Goal: Information Seeking & Learning: Find specific page/section

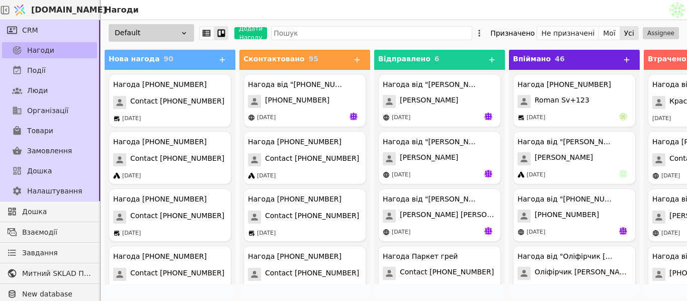
click at [35, 54] on span "Нагоди" at bounding box center [40, 50] width 27 height 11
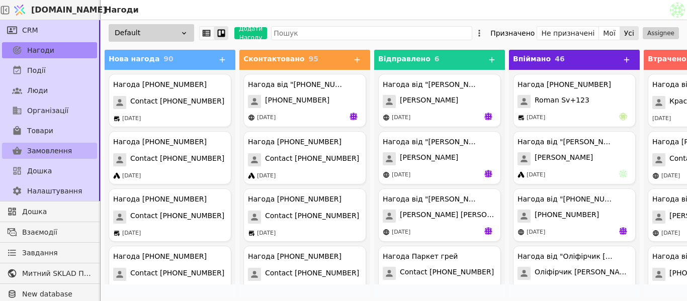
click at [48, 154] on span "Замовлення" at bounding box center [49, 151] width 45 height 11
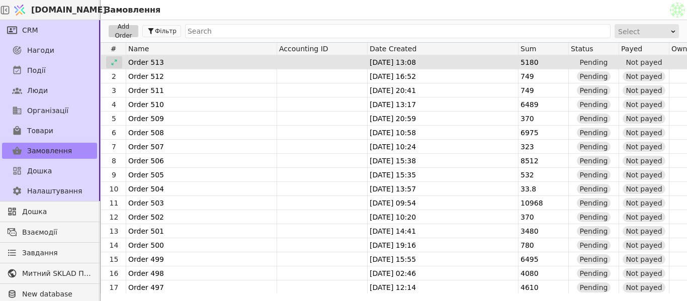
click at [116, 58] on div at bounding box center [114, 62] width 16 height 12
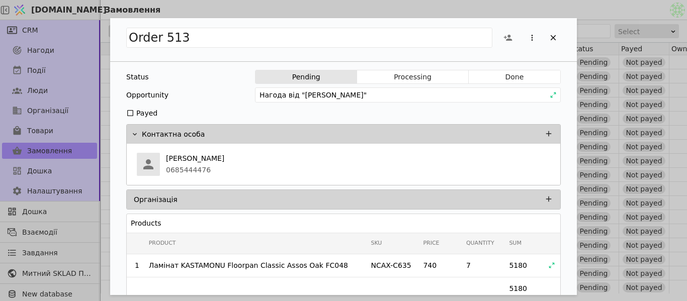
scroll to position [82, 0]
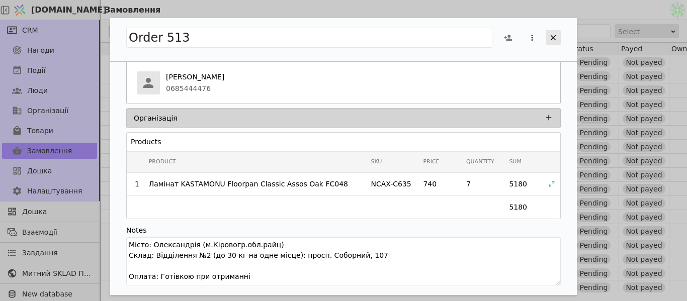
click at [553, 37] on icon "Add Opportunity" at bounding box center [554, 38] width 6 height 6
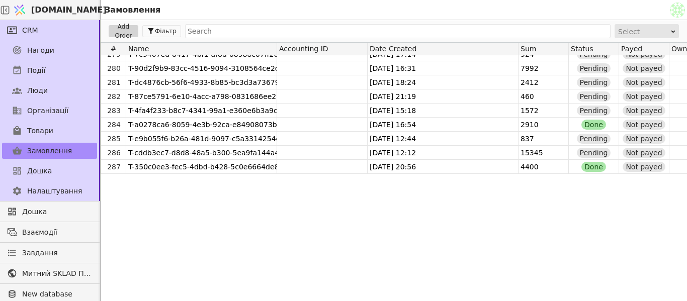
scroll to position [3774, 0]
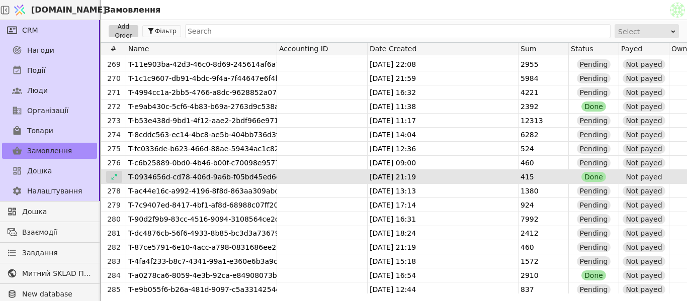
click at [114, 179] on icon at bounding box center [114, 177] width 7 height 7
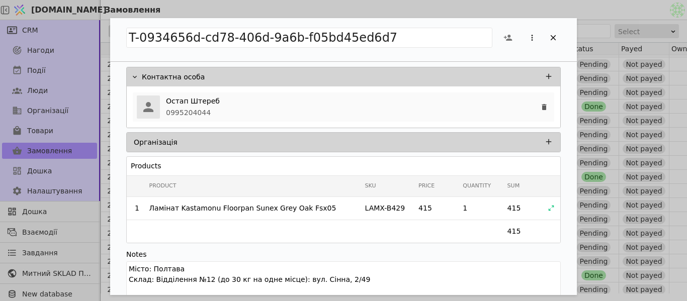
scroll to position [82, 0]
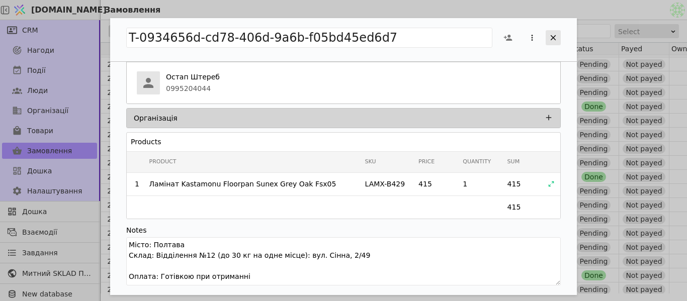
click at [558, 35] on div "Add Opportunity" at bounding box center [553, 37] width 15 height 15
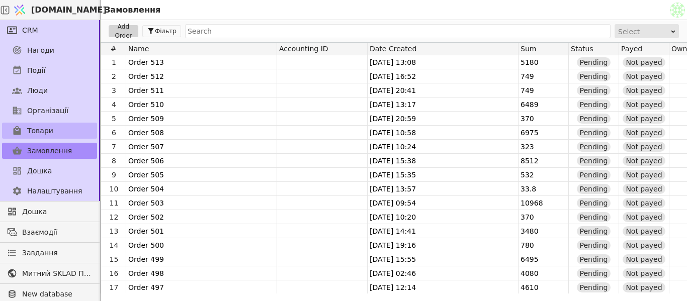
click at [49, 136] on span "Товари" at bounding box center [40, 131] width 26 height 11
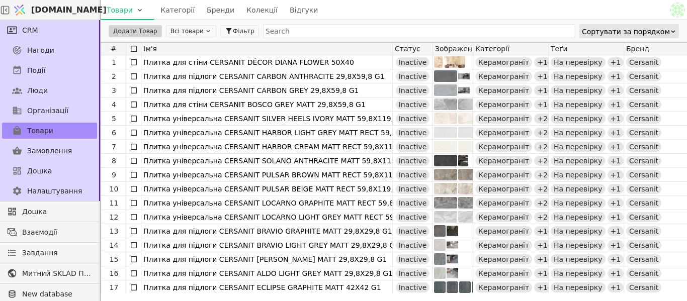
click at [187, 32] on button "Всі товари" at bounding box center [191, 31] width 50 height 12
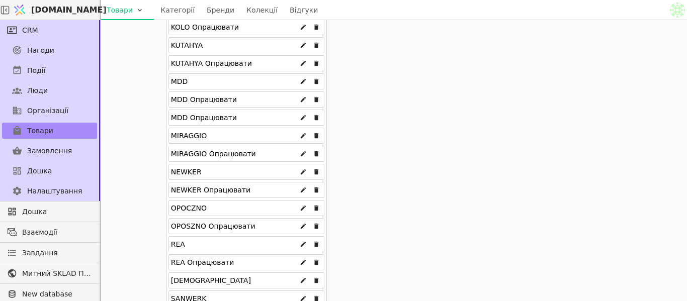
scroll to position [855, 0]
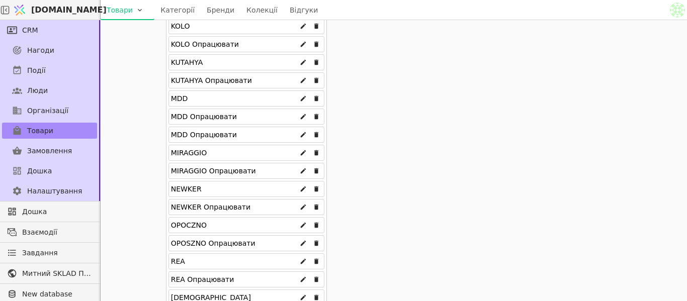
click at [219, 98] on div "MDD" at bounding box center [247, 99] width 156 height 16
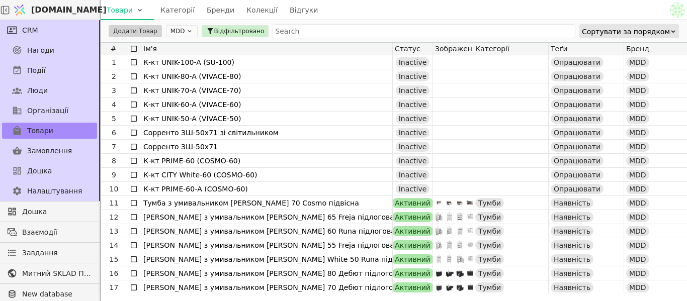
scroll to position [0, 0]
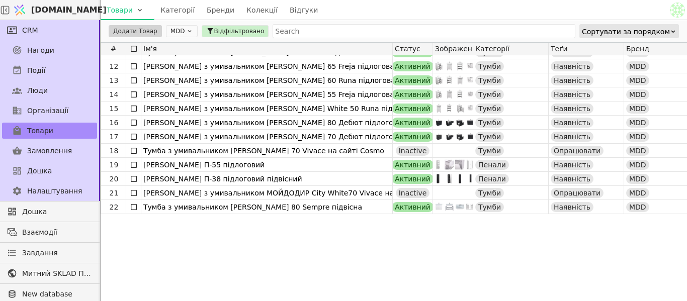
scroll to position [50, 0]
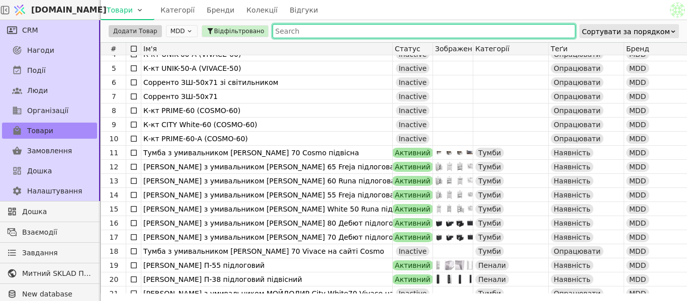
click at [301, 36] on input "text" at bounding box center [424, 31] width 303 height 14
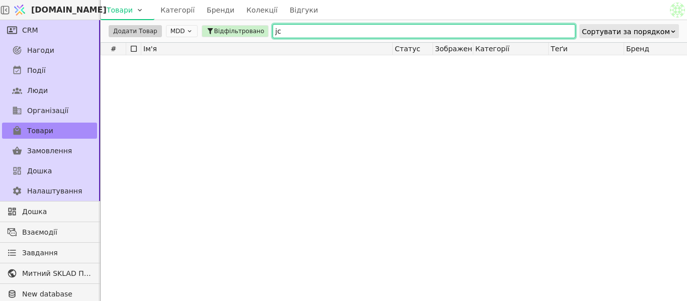
type input "j"
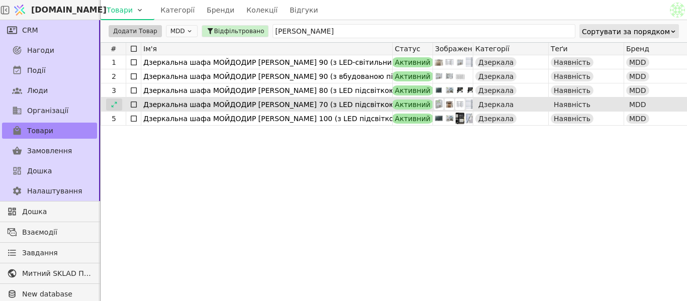
click at [114, 102] on icon at bounding box center [114, 104] width 7 height 7
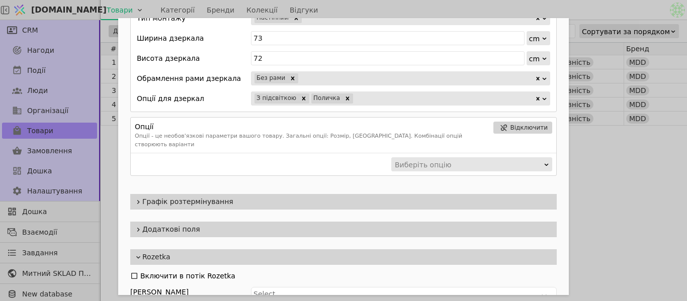
scroll to position [718, 0]
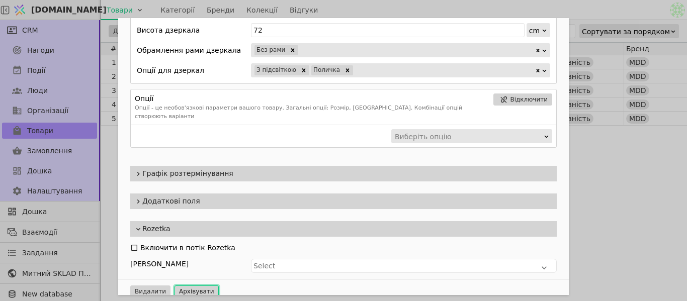
click at [180, 286] on button "Архівувати" at bounding box center [197, 292] width 44 height 12
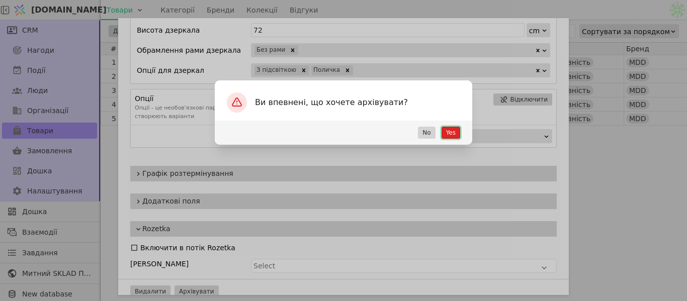
click at [451, 133] on button "Yes" at bounding box center [451, 133] width 19 height 12
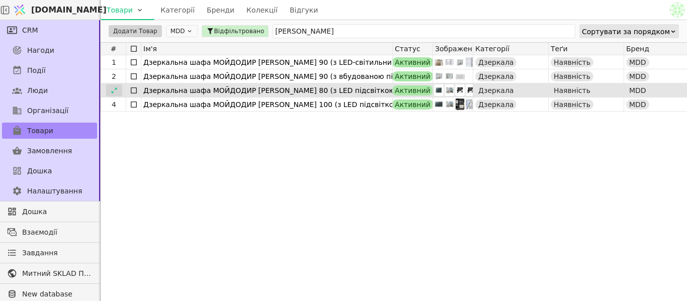
click at [115, 87] on icon at bounding box center [114, 90] width 7 height 7
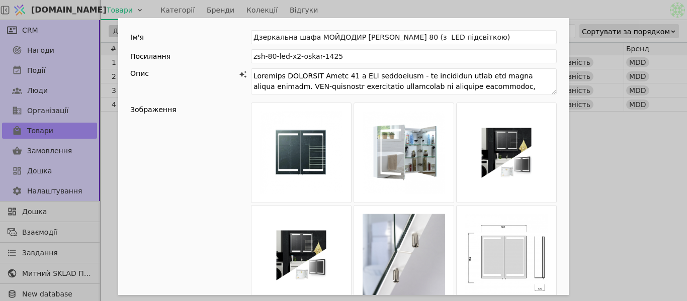
click at [589, 156] on div "Ім'я Дзеркальна шафа МОЙДОДИР [PERSON_NAME] 80 (з LED підсвіткою) Посилання zsh…" at bounding box center [343, 150] width 687 height 301
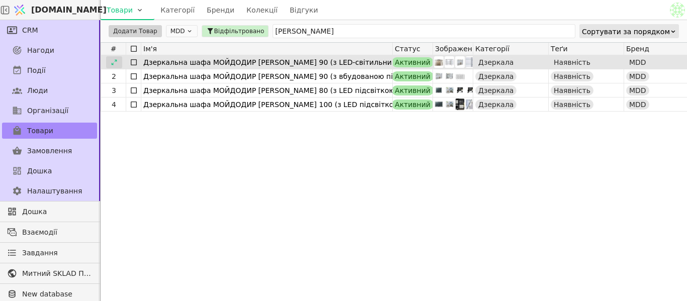
click at [112, 66] on div at bounding box center [114, 62] width 16 height 12
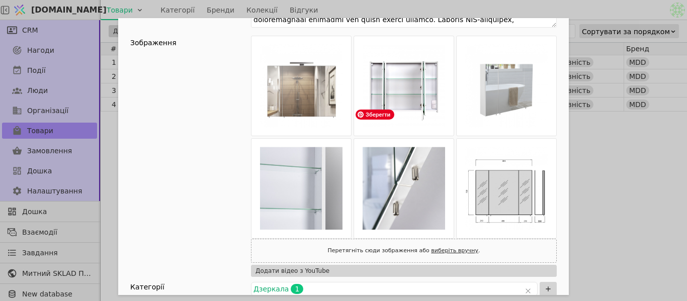
scroll to position [50, 0]
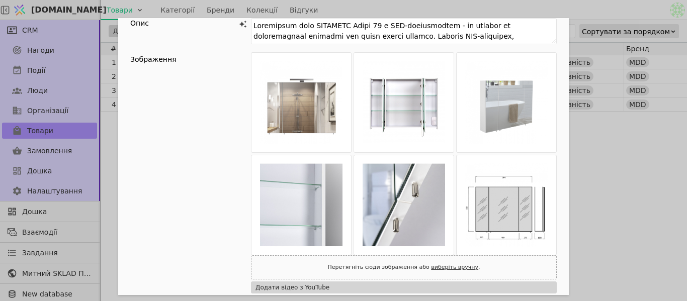
click at [620, 169] on div "Ім'я Дзеркальна шафа МОЙДОДИР [PERSON_NAME] 90 (з LED-світильником) Посилання z…" at bounding box center [343, 150] width 687 height 301
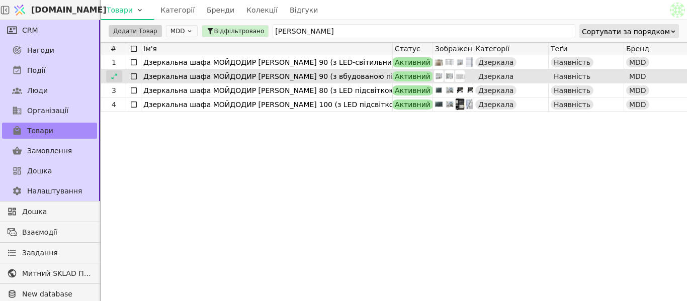
click at [114, 76] on icon at bounding box center [114, 76] width 7 height 7
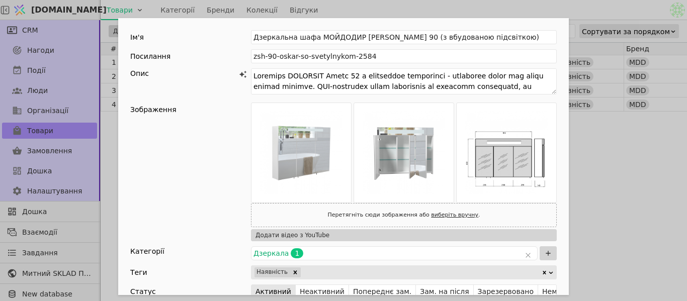
click at [614, 160] on div "Ім'я Дзеркальна шафа МОЙДОДИР [PERSON_NAME] 90 (з вбудованою підсвіткою) Посила…" at bounding box center [343, 150] width 687 height 301
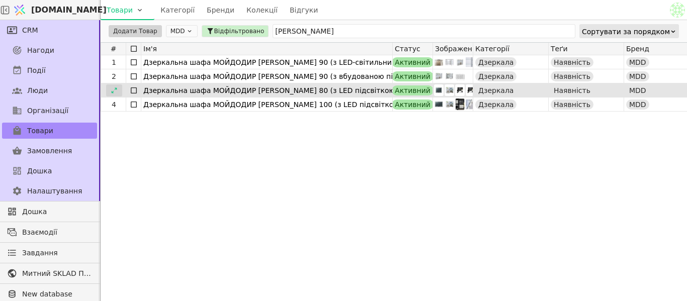
click at [111, 90] on icon at bounding box center [114, 90] width 7 height 7
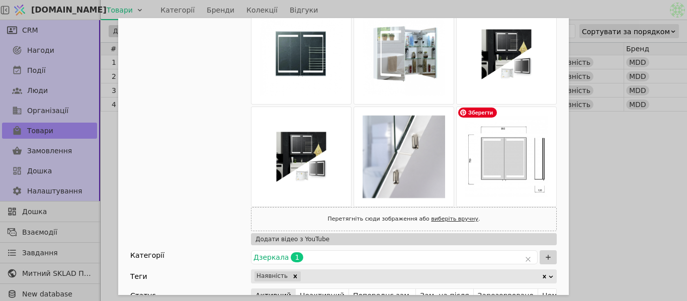
scroll to position [101, 0]
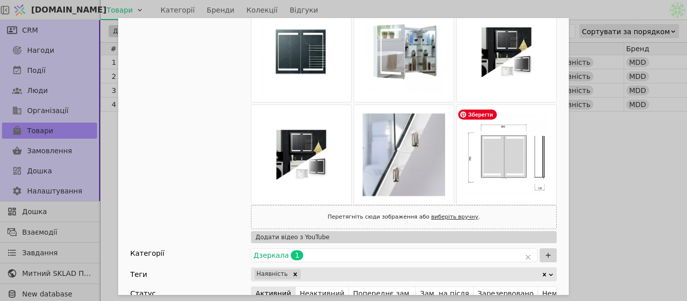
click at [613, 181] on div "Ім'я Дзеркальна шафа МОЙДОДИР [PERSON_NAME] 80 (з LED підсвіткою) Посилання zsh…" at bounding box center [343, 150] width 687 height 301
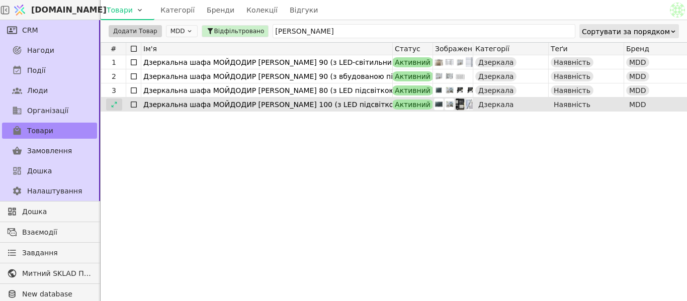
click at [113, 106] on icon at bounding box center [114, 105] width 6 height 6
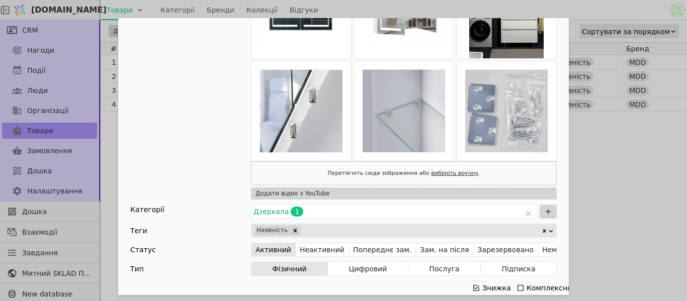
scroll to position [151, 0]
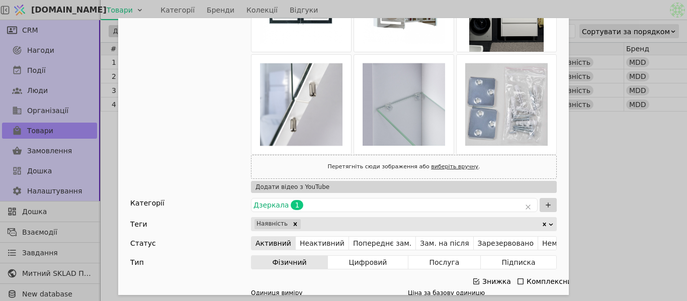
click at [613, 206] on div "Ім'я Дзеркальна шафа МОЙДОДИР [PERSON_NAME] 100 (з LED підсвіткою) Посилання zs…" at bounding box center [343, 150] width 687 height 301
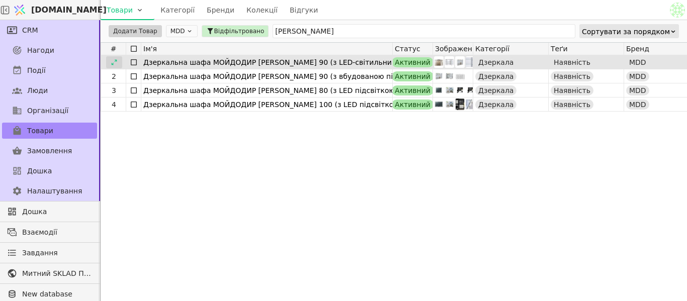
click at [112, 61] on icon at bounding box center [114, 62] width 7 height 7
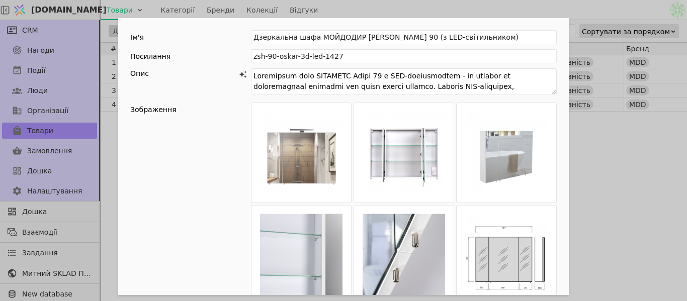
click at [618, 169] on div "Ім'я Дзеркальна шафа МОЙДОДИР [PERSON_NAME] 90 (з LED-світильником) Посилання z…" at bounding box center [343, 150] width 687 height 301
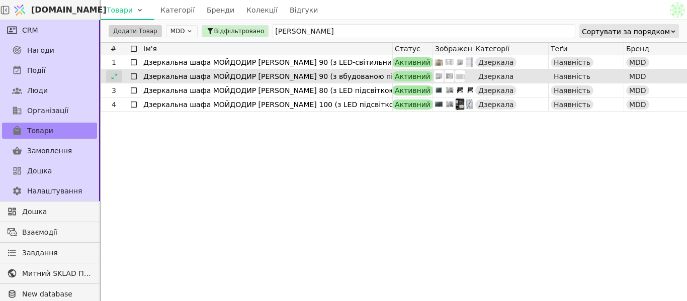
click at [118, 76] on div at bounding box center [114, 76] width 16 height 12
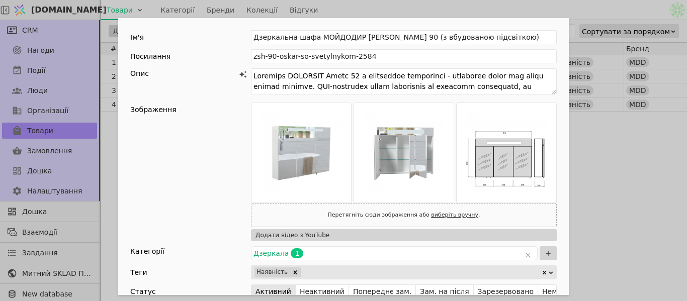
click at [611, 168] on div "Ім'я Дзеркальна шафа МОЙДОДИР [PERSON_NAME] 90 (з вбудованою підсвіткою) Посила…" at bounding box center [343, 150] width 687 height 301
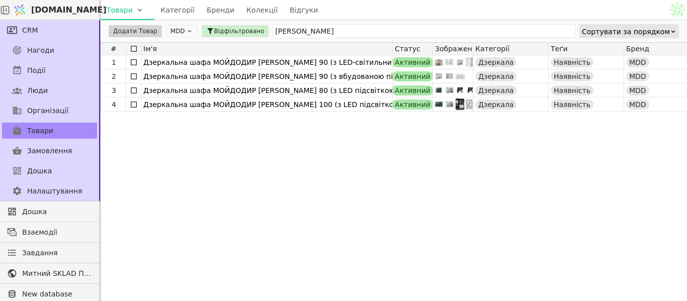
click at [186, 31] on icon at bounding box center [189, 31] width 7 height 7
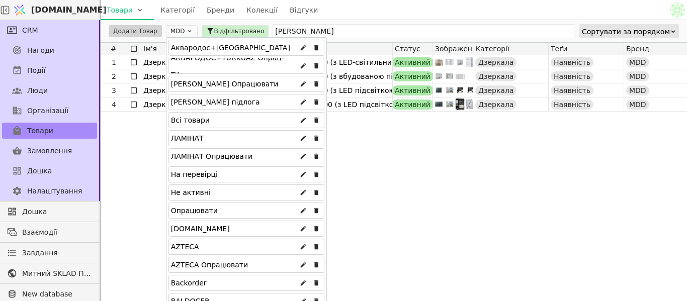
click at [207, 49] on div "Аквародос+[GEOGRAPHIC_DATA]" at bounding box center [230, 48] width 119 height 16
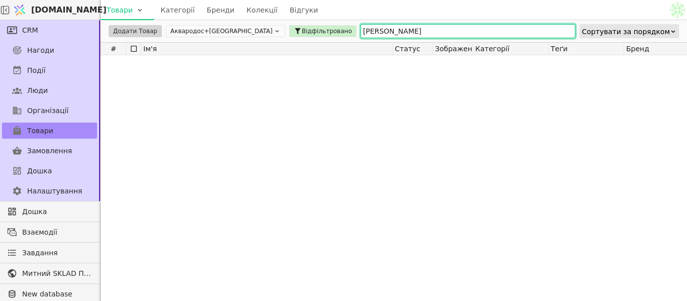
click at [361, 36] on input "[PERSON_NAME]" at bounding box center [468, 31] width 215 height 14
type input "о"
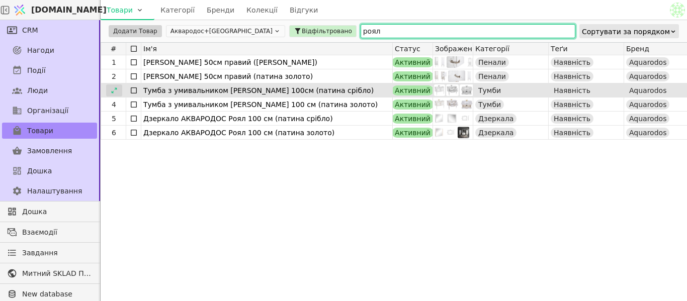
type input "роял"
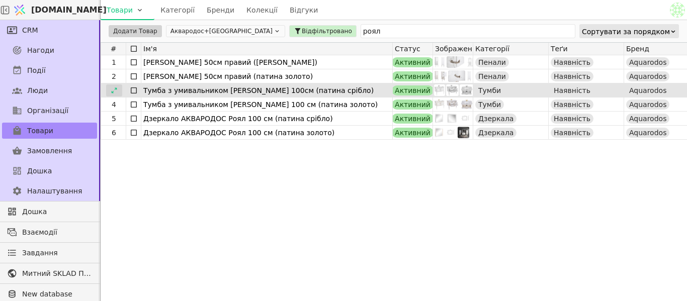
click at [117, 92] on icon at bounding box center [114, 90] width 7 height 7
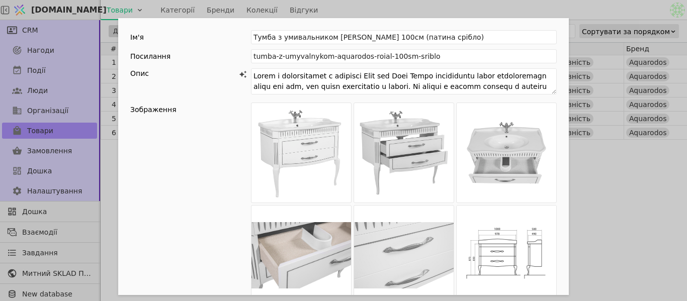
click at [615, 15] on div "Ім'я [PERSON_NAME] з умивальником [PERSON_NAME] 100см (патина срібло) Посилання…" at bounding box center [343, 150] width 687 height 301
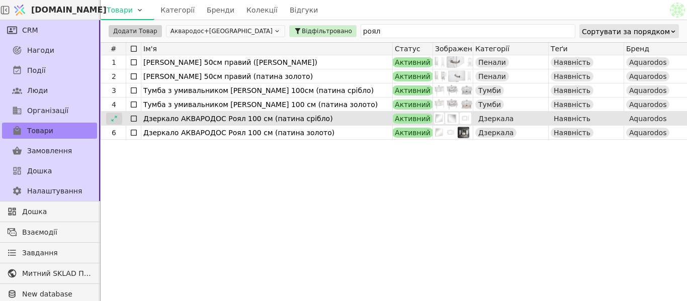
click at [115, 119] on icon at bounding box center [114, 118] width 7 height 7
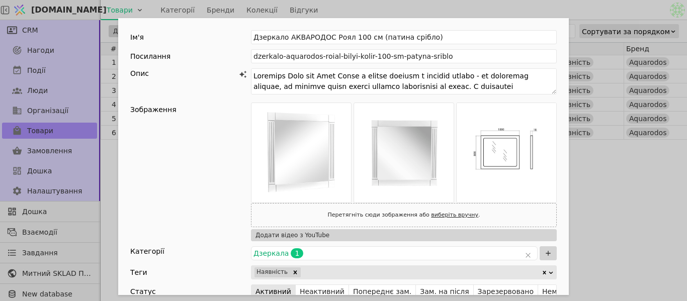
scroll to position [201, 0]
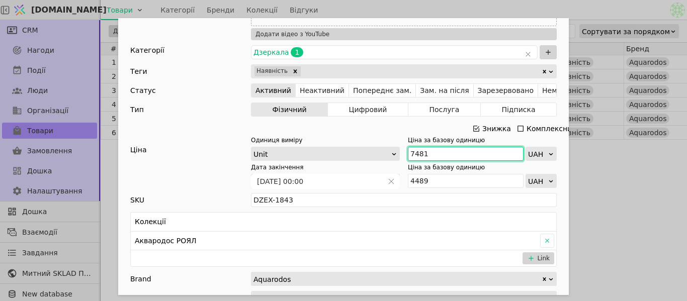
click at [427, 154] on input "7481" at bounding box center [466, 154] width 116 height 14
type input "7"
type input "8230"
click at [632, 174] on div "Ім'я Дзеркало АКВАРОДОС Роял 100 см (патина срібло) Посилання dzerkalo-aquarodo…" at bounding box center [343, 150] width 687 height 301
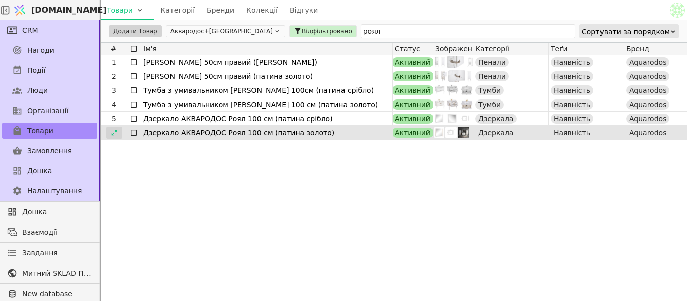
click at [111, 132] on icon at bounding box center [114, 132] width 7 height 7
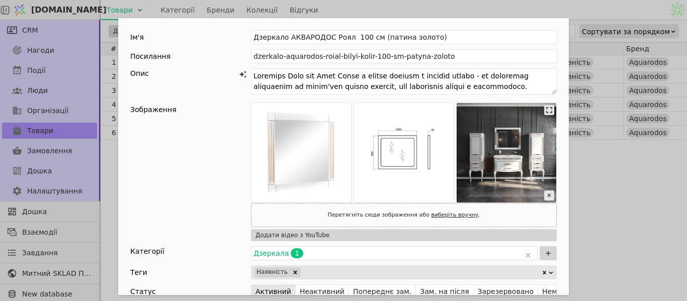
scroll to position [151, 0]
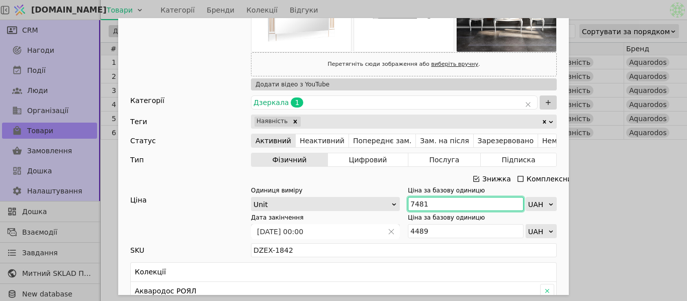
click at [443, 209] on input "7481" at bounding box center [466, 204] width 116 height 14
type input "7"
type input "9"
type input "8230"
click at [659, 180] on div "Ім'я Дзеркало АКВАРОДОС Роял 100 см (патина золото) Посилання dzerkalo-aquarodo…" at bounding box center [343, 150] width 687 height 301
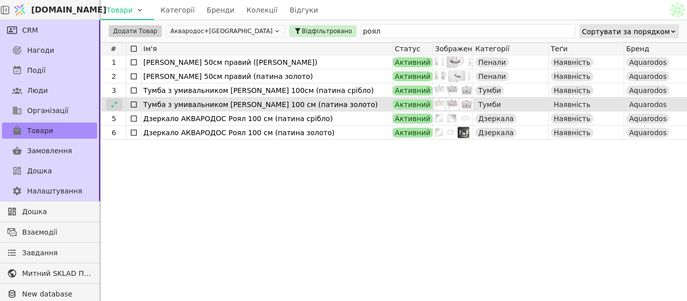
click at [111, 104] on icon at bounding box center [114, 104] width 7 height 7
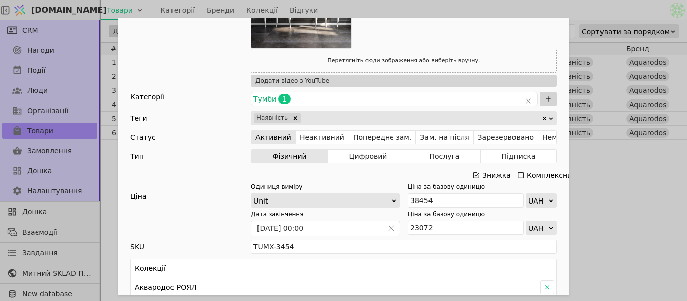
scroll to position [403, 0]
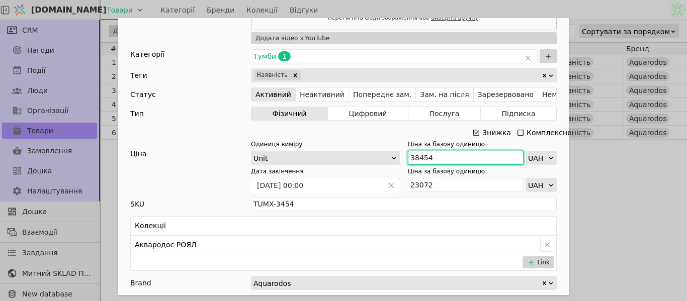
click at [436, 155] on input "38454" at bounding box center [466, 158] width 116 height 14
type input "3"
type input "42300"
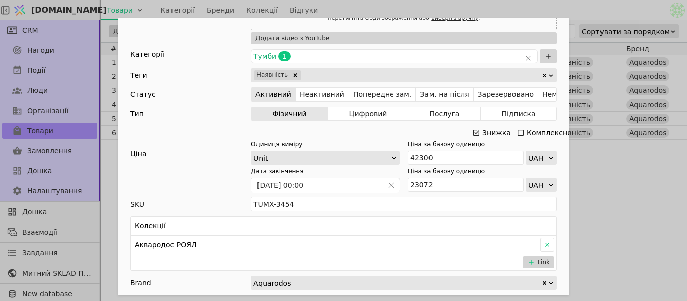
click at [606, 154] on div "Ім'я [PERSON_NAME] з умивальником [PERSON_NAME] 100 см (патина золото) Посиланн…" at bounding box center [343, 150] width 687 height 301
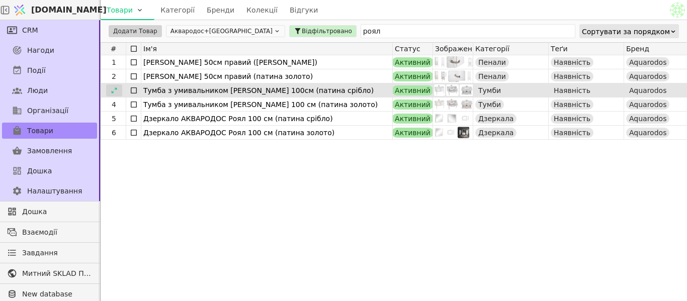
click at [117, 88] on icon at bounding box center [114, 90] width 7 height 7
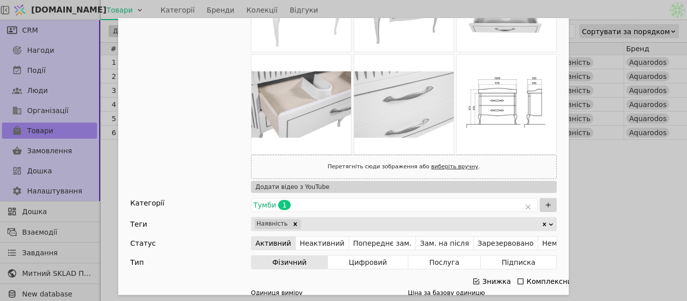
scroll to position [252, 0]
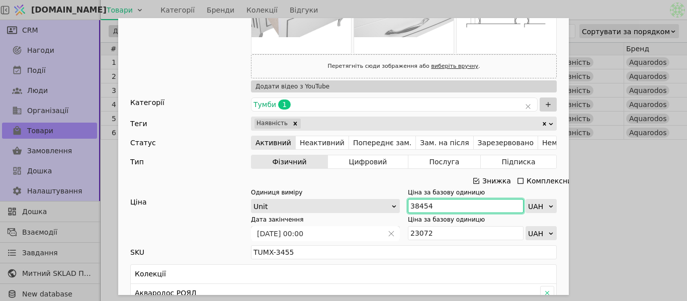
click at [443, 210] on input "38454" at bounding box center [466, 206] width 116 height 14
type input "3"
type input "42300"
click at [649, 189] on div "Ім'я [PERSON_NAME] з умивальником [PERSON_NAME] 100см (патина срібло) Посилання…" at bounding box center [343, 150] width 687 height 301
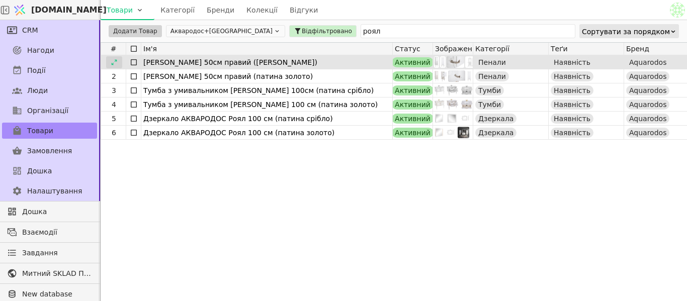
click at [110, 63] on div at bounding box center [114, 62] width 16 height 12
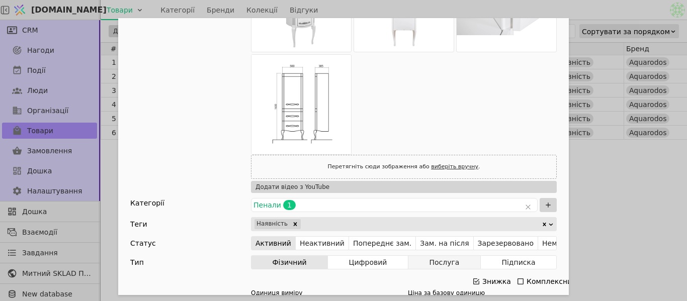
scroll to position [203, 0]
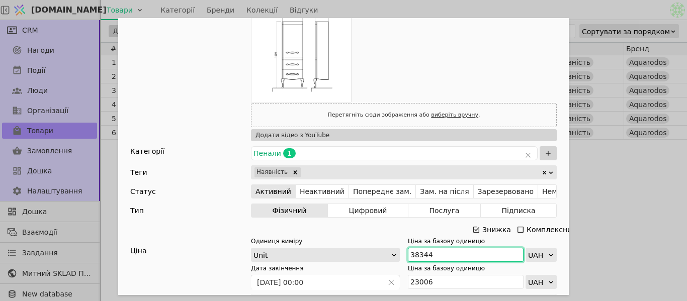
click at [439, 248] on input "38344" at bounding box center [466, 255] width 116 height 14
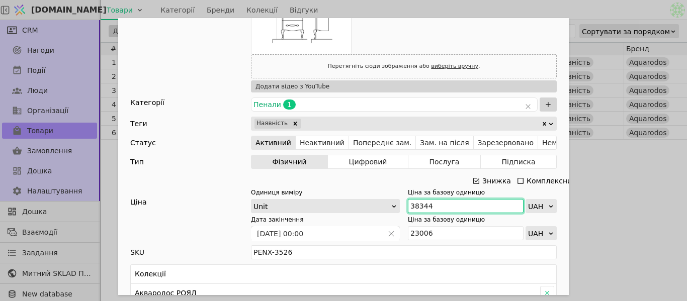
click at [437, 207] on input "38344" at bounding box center [466, 206] width 116 height 14
type input "3"
type input "42180"
click at [623, 181] on div "Ім'я [PERSON_NAME] 50см правий (патина срібло) Посилання penal-aquarodos-roial-…" at bounding box center [343, 150] width 687 height 301
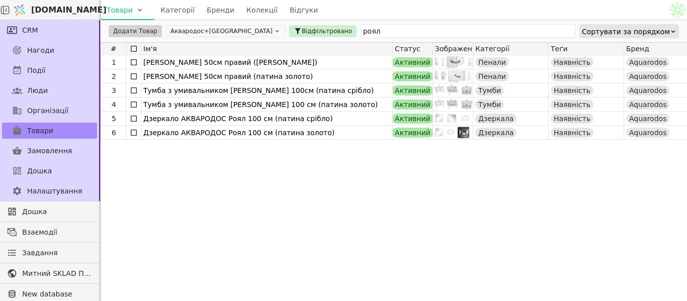
click at [627, 183] on div "1 Пенал АКВАРОДОС Роял 50см правий (патина срібло) Активний Пенали Наявність Aq…" at bounding box center [671, 174] width 1140 height 239
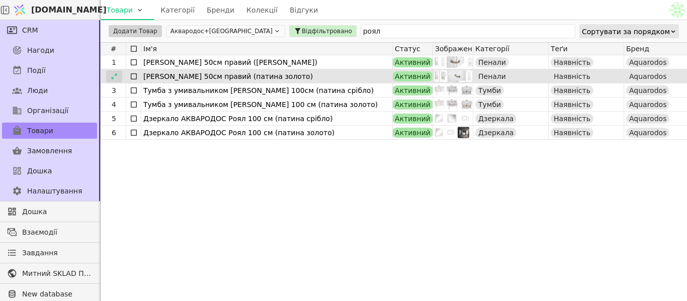
click at [118, 72] on div at bounding box center [114, 76] width 16 height 12
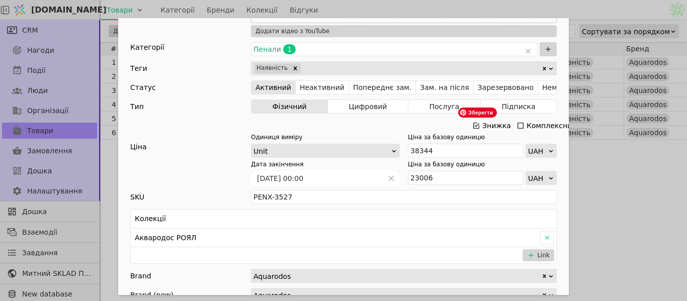
scroll to position [403, 0]
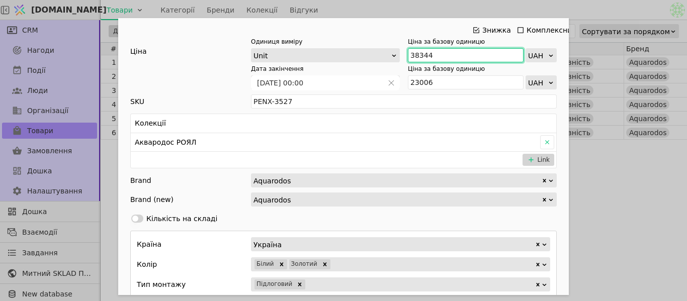
click at [431, 59] on input "38344" at bounding box center [466, 55] width 116 height 14
type input "3"
type input "42180"
click at [645, 162] on div "Ім'я [PERSON_NAME] 50см правий (патина золото) Посилання penal-aquarodos-roial-…" at bounding box center [343, 150] width 687 height 301
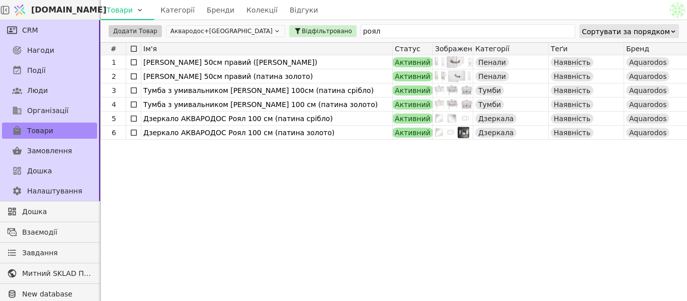
click at [325, 38] on div "Додати Товар Аквародос+[GEOGRAPHIC_DATA] Відфільтровано роял Сортувати за поряд…" at bounding box center [394, 31] width 587 height 22
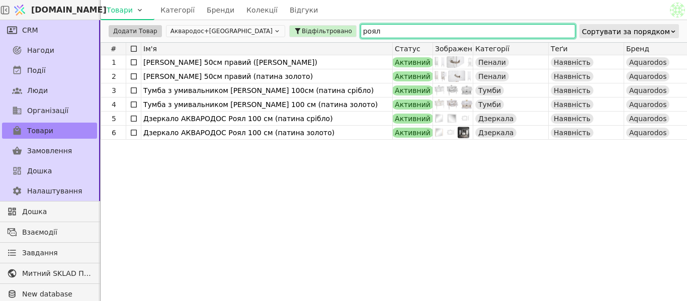
click at [361, 36] on input "роял" at bounding box center [468, 31] width 215 height 14
type input "р"
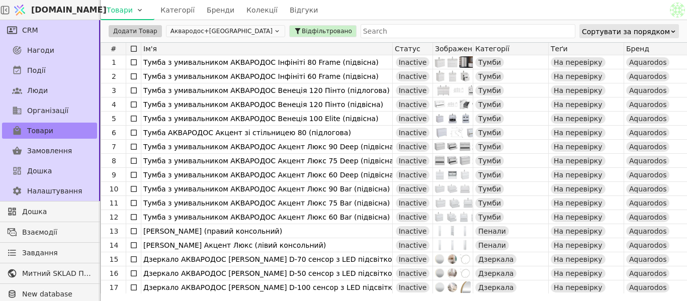
click at [347, 11] on div "Товари Категорії Бренди Колекції Відгуки" at bounding box center [385, 10] width 568 height 20
